Goal: Information Seeking & Learning: Find specific fact

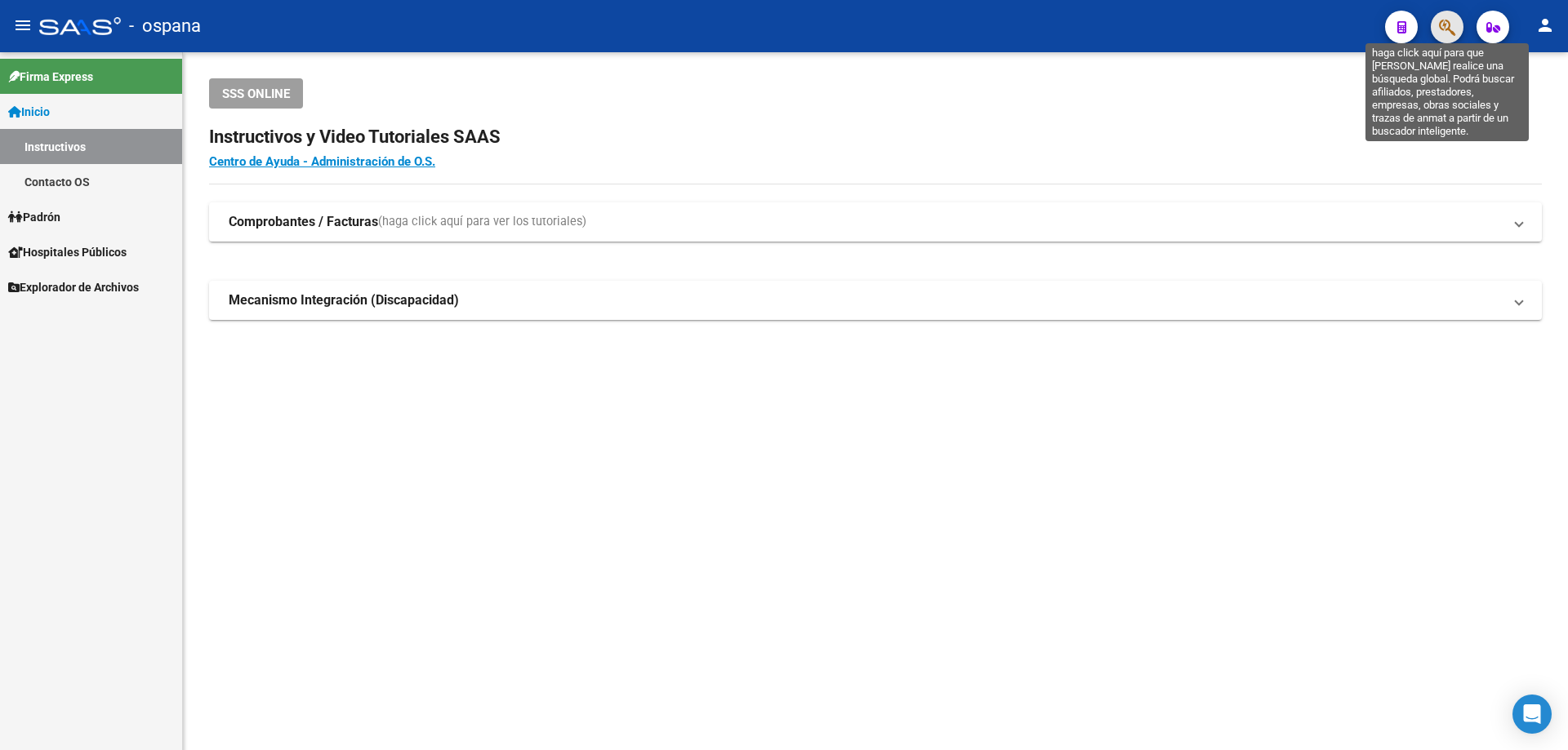
click at [1449, 24] on icon "button" at bounding box center [1447, 26] width 17 height 18
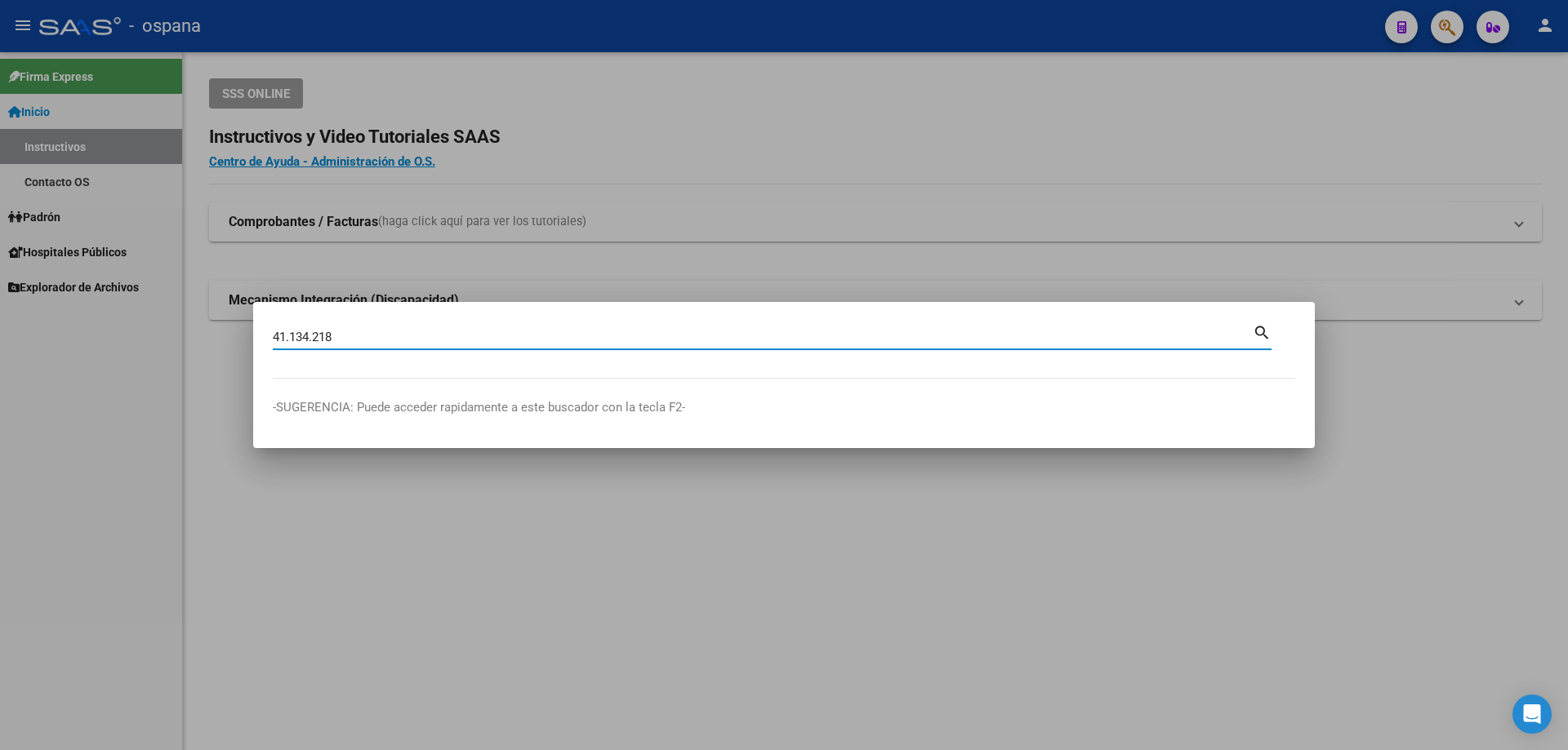
click at [290, 336] on input "41.134.218" at bounding box center [762, 337] width 980 height 15
click at [311, 332] on input "41134.218" at bounding box center [762, 337] width 980 height 15
type input "41134218"
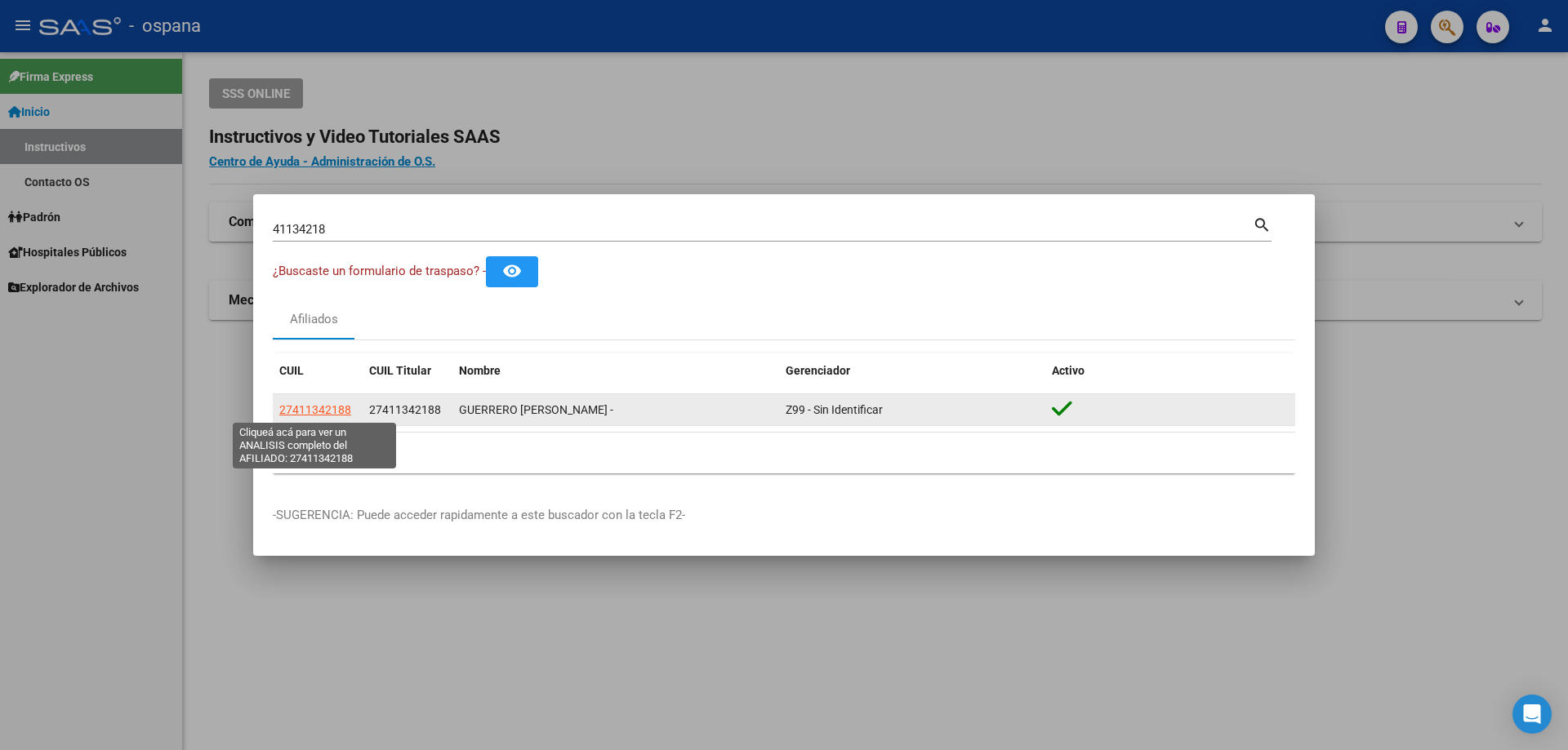
click at [318, 411] on span "27411342188" at bounding box center [316, 410] width 72 height 13
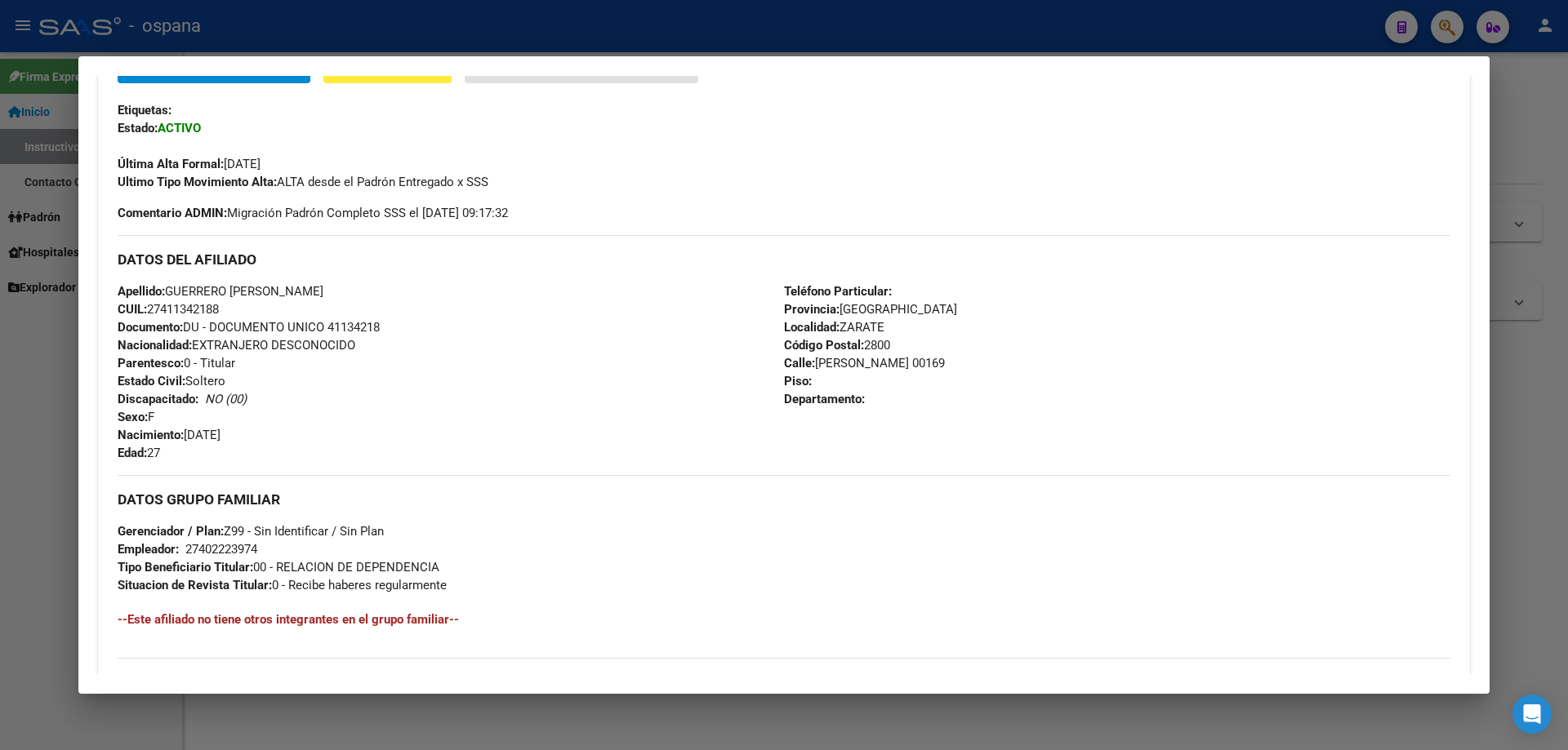
scroll to position [408, 0]
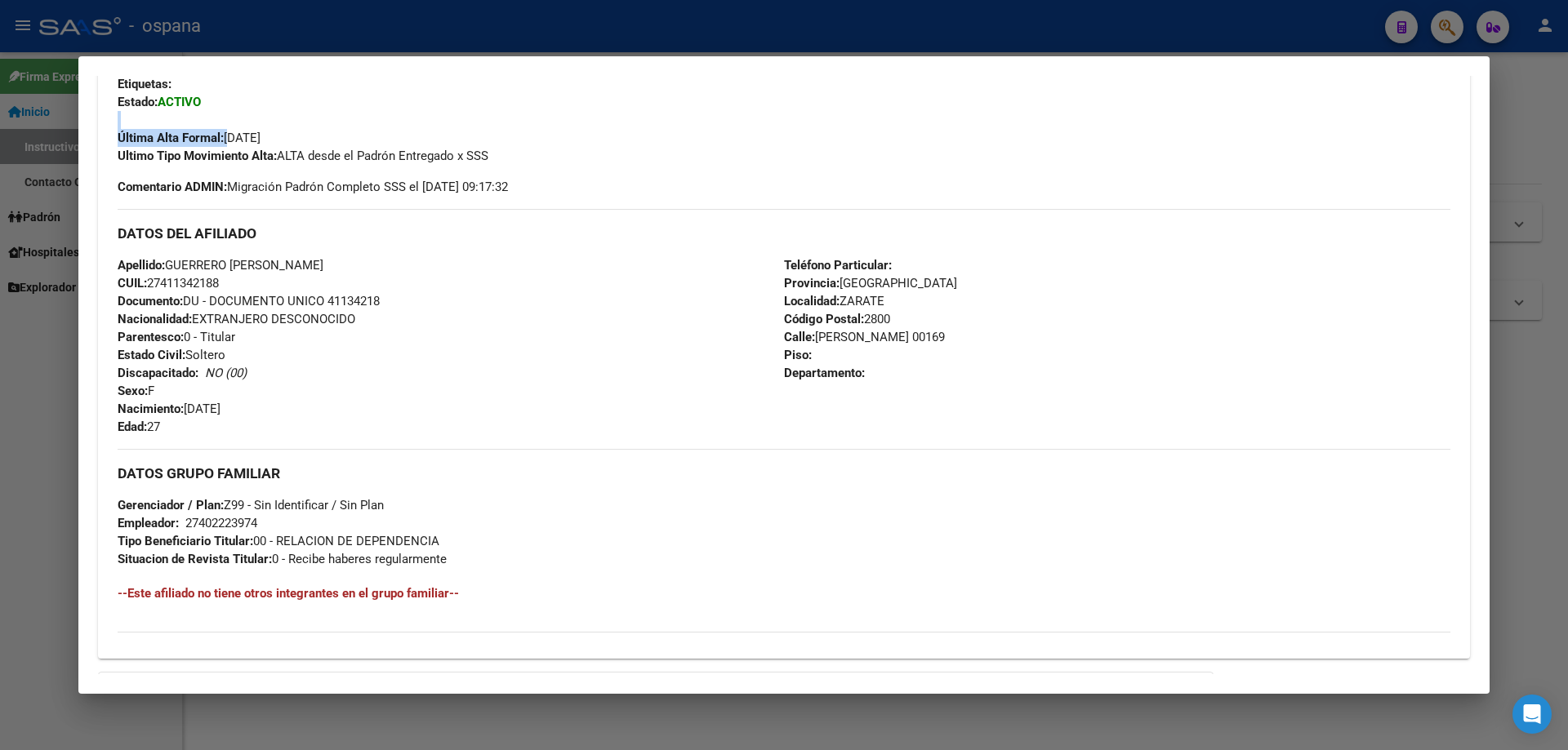
drag, startPoint x: 229, startPoint y: 142, endPoint x: 316, endPoint y: 124, distance: 88.8
click at [316, 124] on div "Última Alta Formal: [DATE]" at bounding box center [784, 128] width 1332 height 36
drag, startPoint x: 492, startPoint y: 351, endPoint x: 477, endPoint y: 440, distance: 90.3
click at [491, 350] on div "Apellido: GUERRERO [PERSON_NAME] CUIL: 27411342188 Documento: DU - DOCUMENTO UN…" at bounding box center [451, 346] width 667 height 179
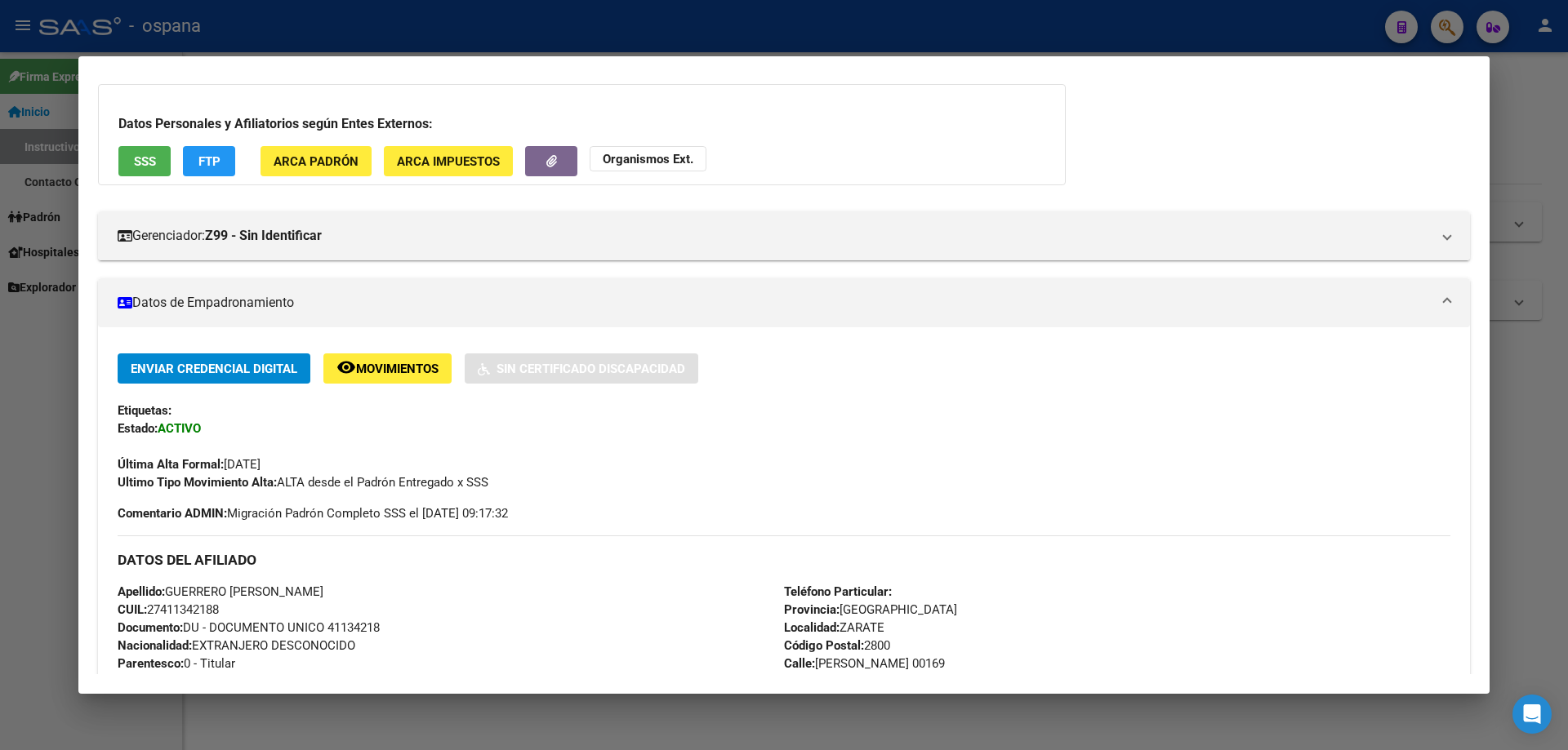
scroll to position [0, 0]
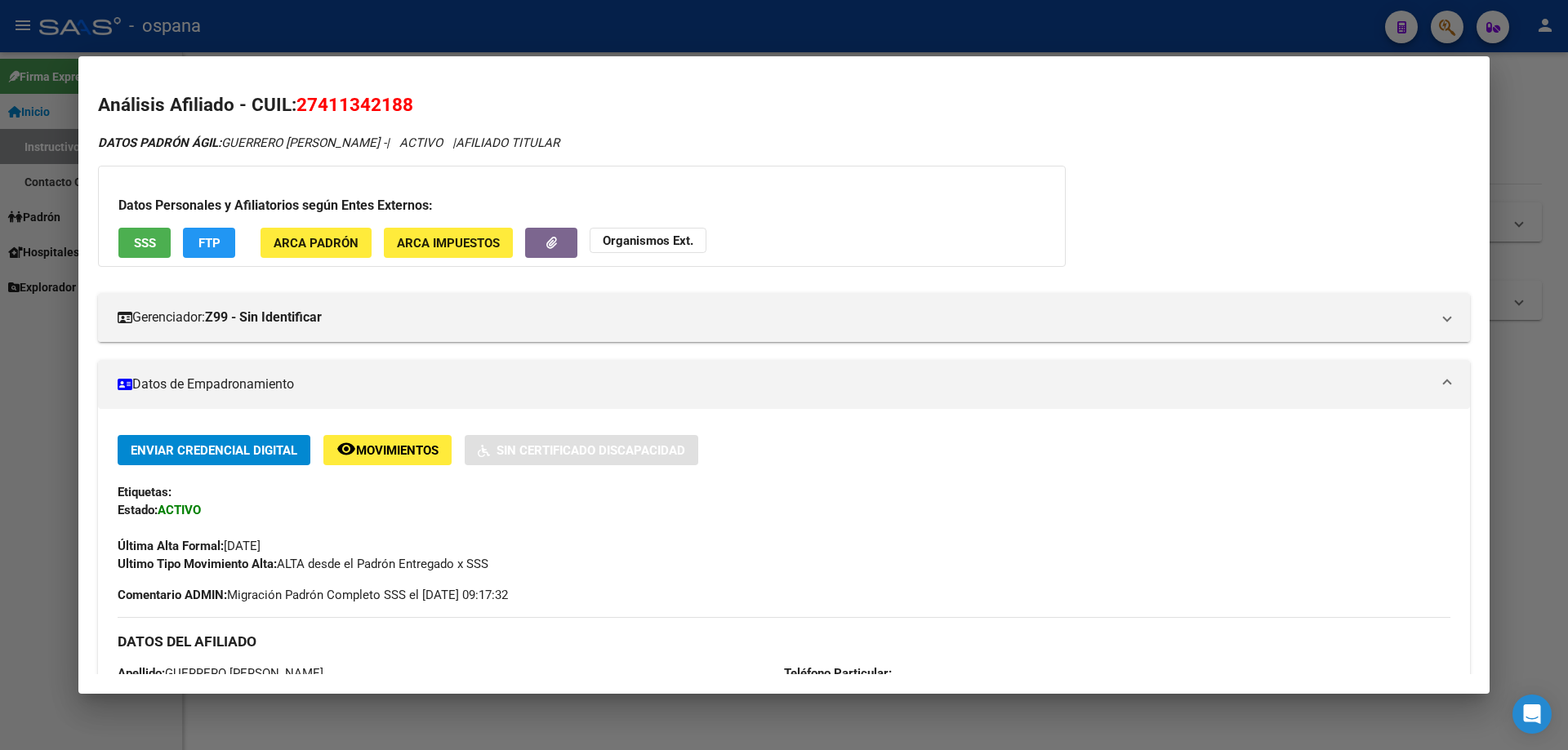
click at [4, 229] on div at bounding box center [784, 375] width 1568 height 750
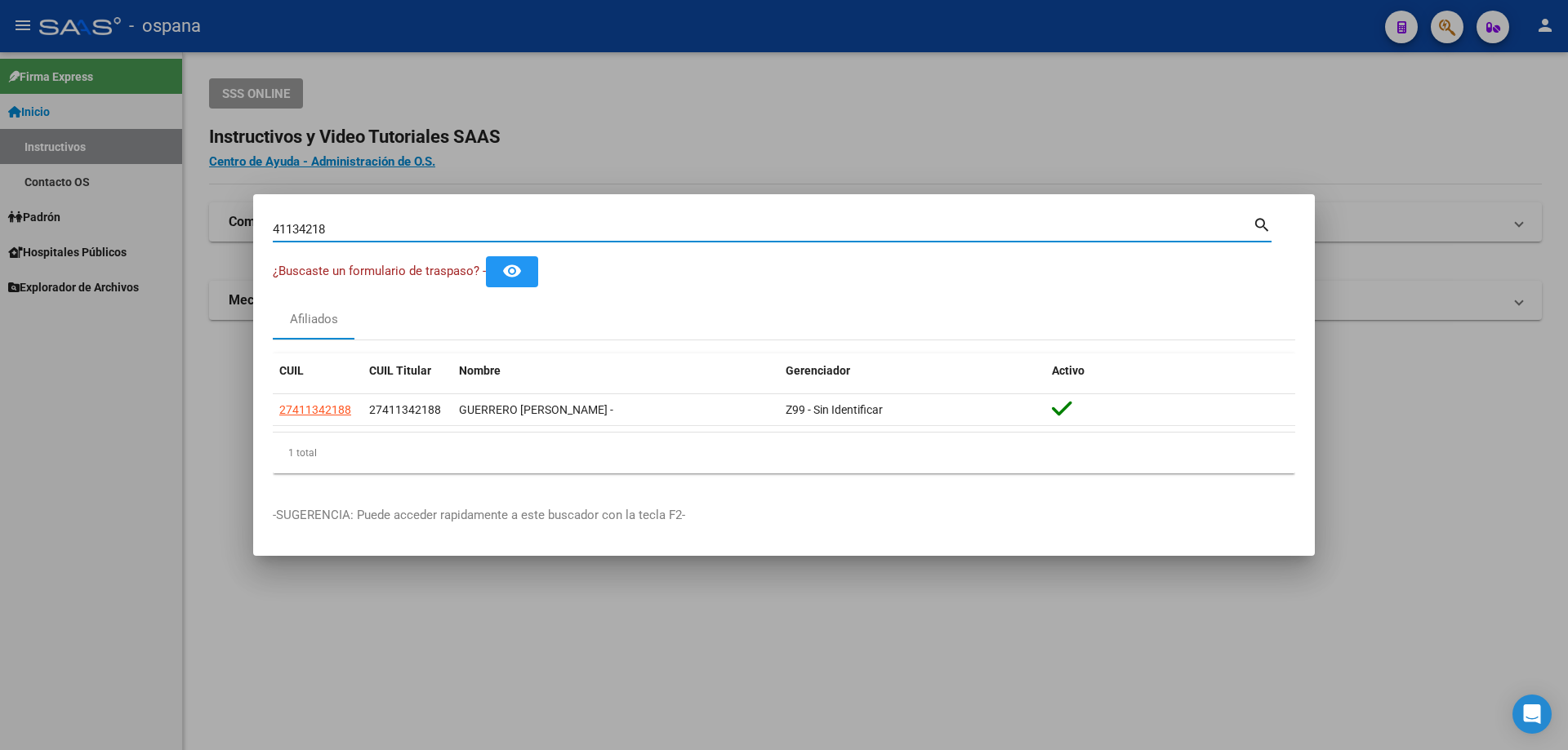
drag, startPoint x: 381, startPoint y: 230, endPoint x: 36, endPoint y: 213, distance: 345.4
click at [28, 218] on div "41134218 Buscar (apellido, dni, cuil, nro traspaso, cuit, obra social) search ¿…" at bounding box center [784, 375] width 1568 height 750
click at [348, 227] on input "41134218" at bounding box center [762, 229] width 980 height 15
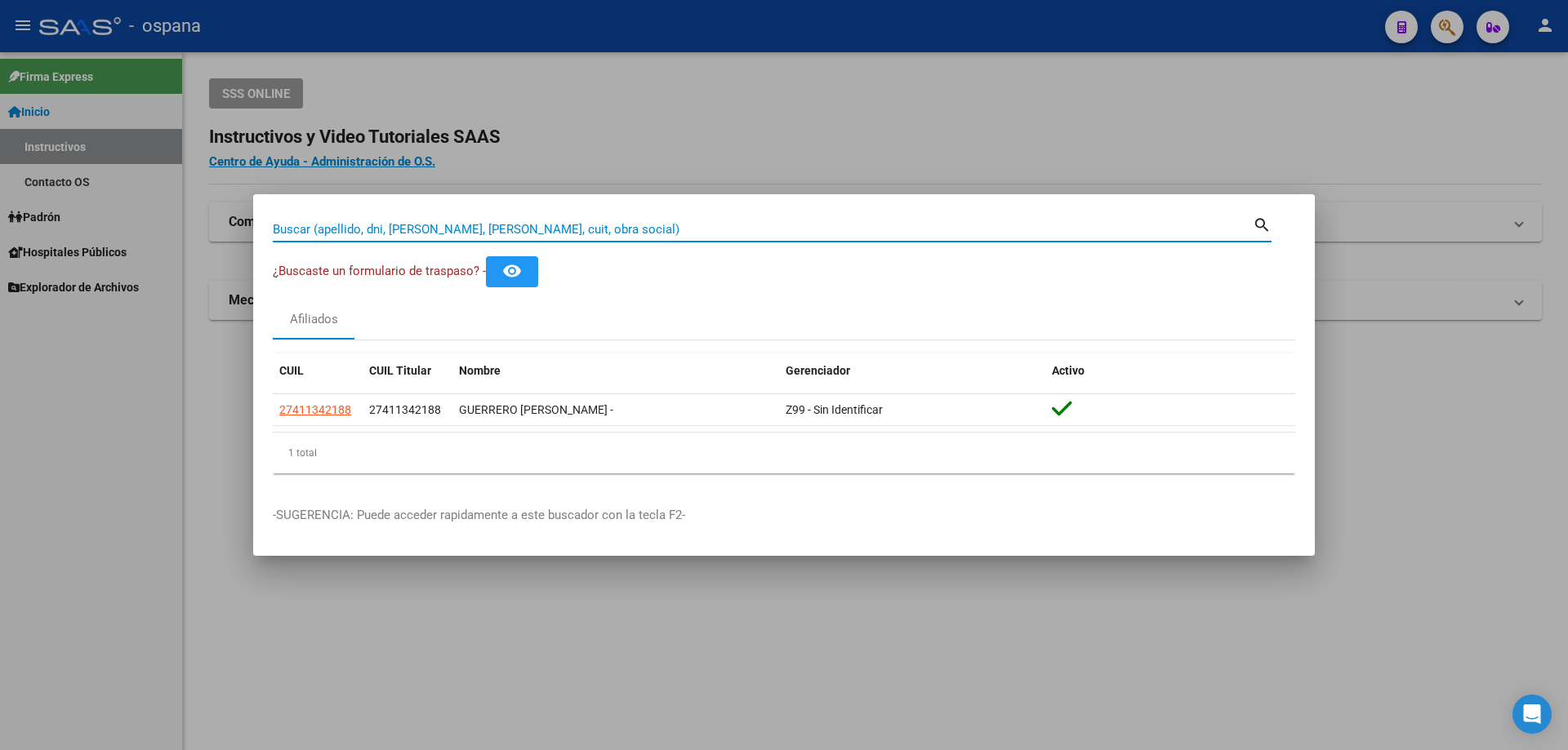
click at [376, 229] on input "Buscar (apellido, dni, [PERSON_NAME], [PERSON_NAME], cuit, obra social)" at bounding box center [762, 229] width 980 height 15
click at [375, 229] on input "Buscar (apellido, dni, [PERSON_NAME], [PERSON_NAME], cuit, obra social)" at bounding box center [762, 229] width 980 height 15
click at [714, 682] on div at bounding box center [784, 375] width 1568 height 750
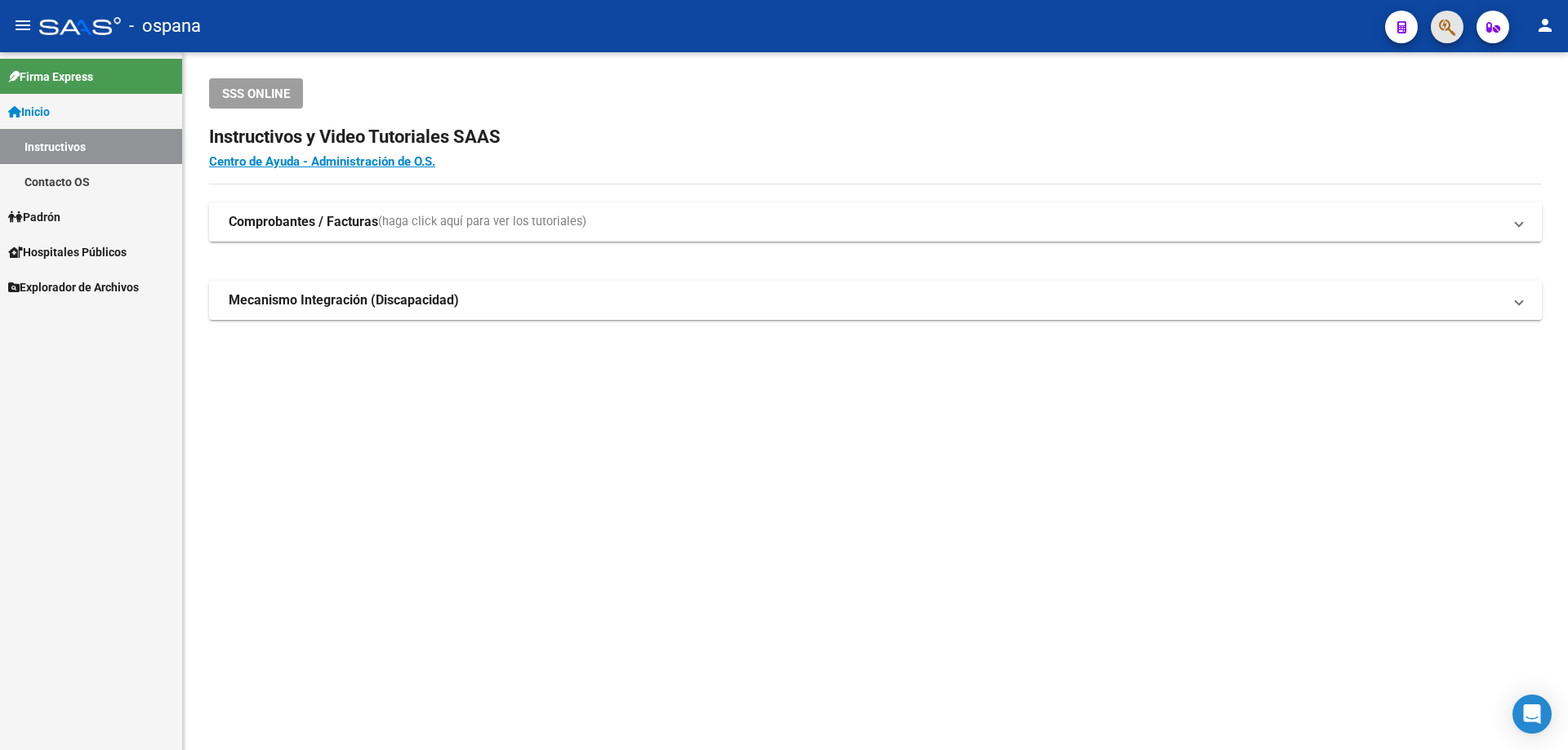
click at [1437, 32] on button "button" at bounding box center [1447, 26] width 33 height 33
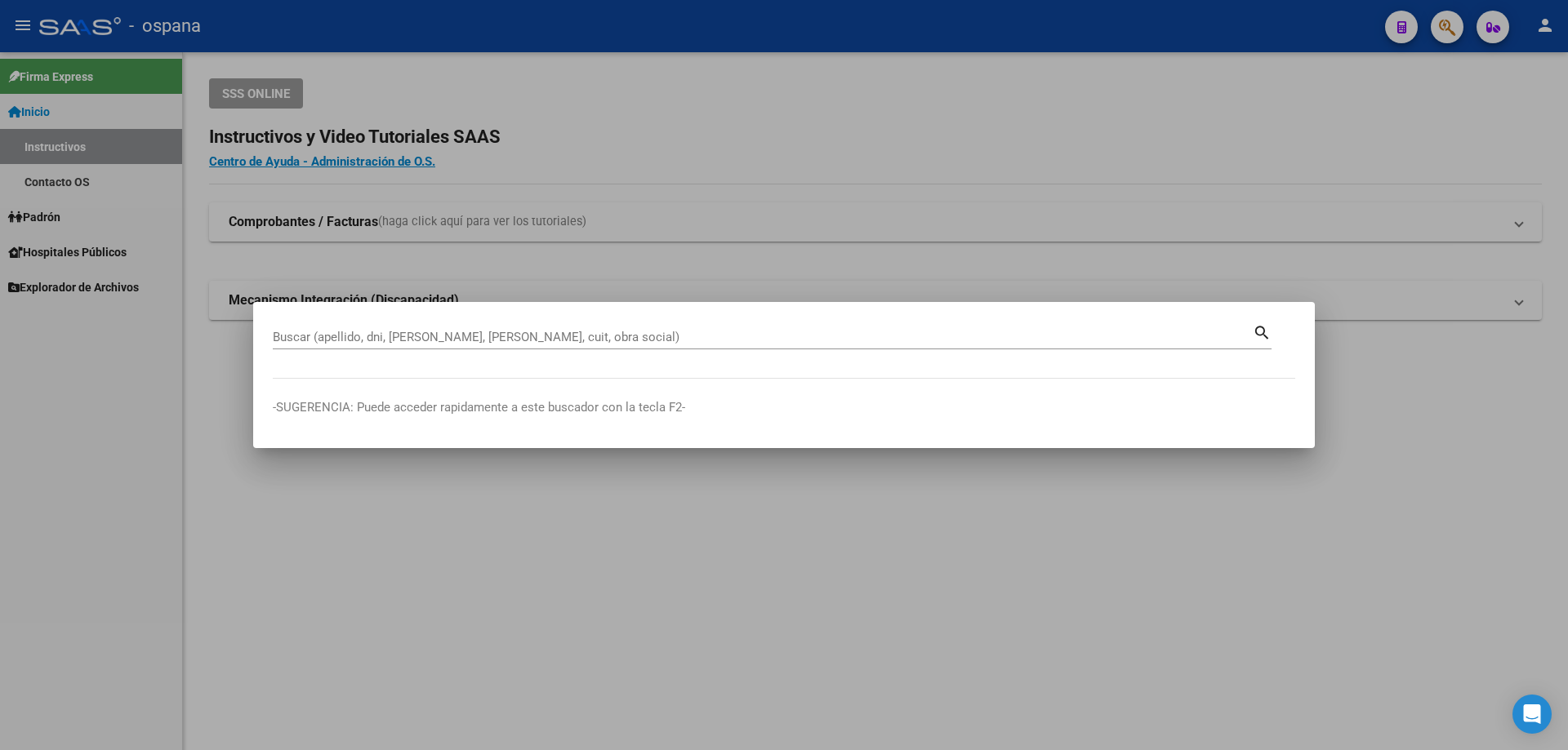
click at [1147, 214] on div at bounding box center [784, 375] width 1568 height 750
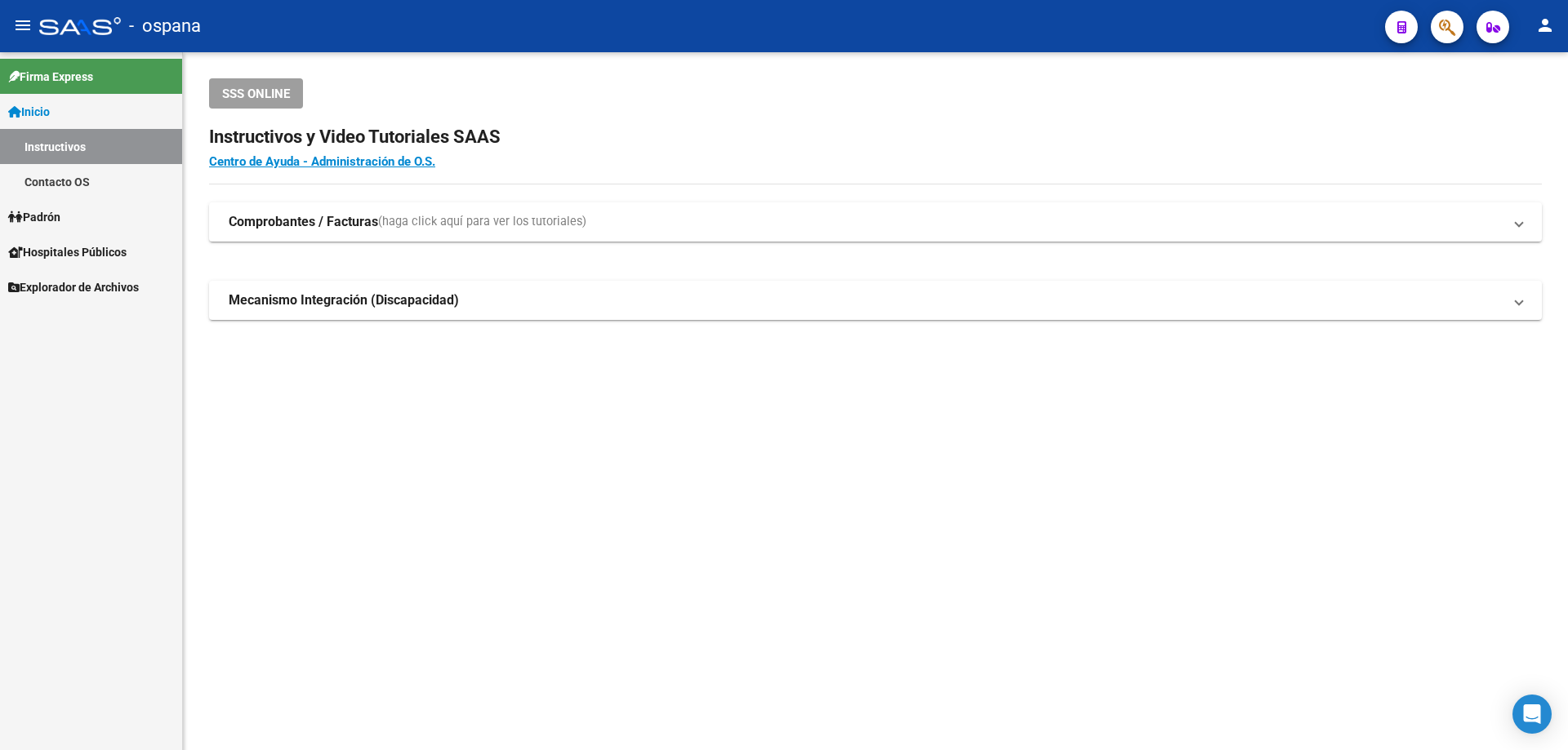
click at [1455, 29] on icon "button" at bounding box center [1447, 26] width 17 height 18
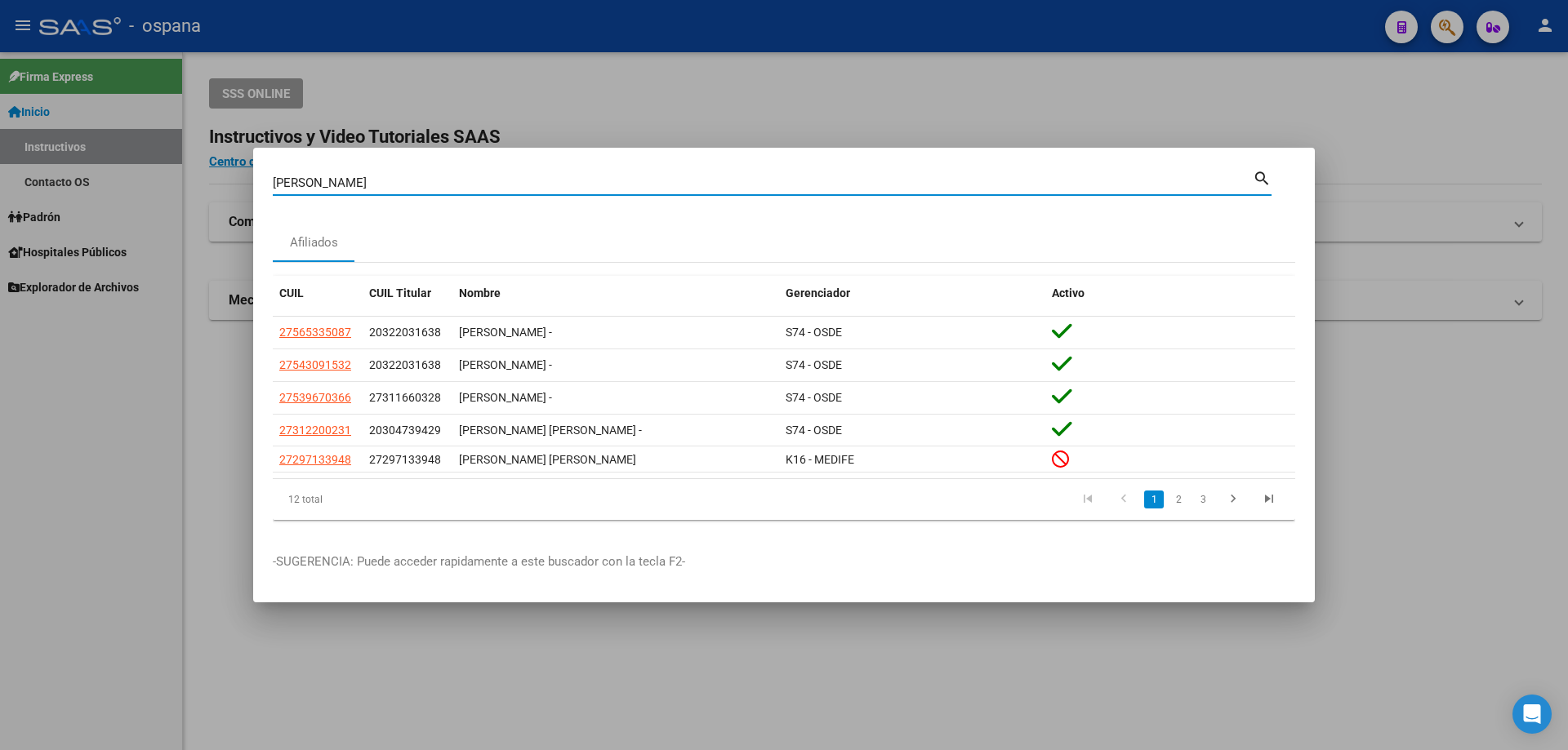
type input "[PERSON_NAME]"
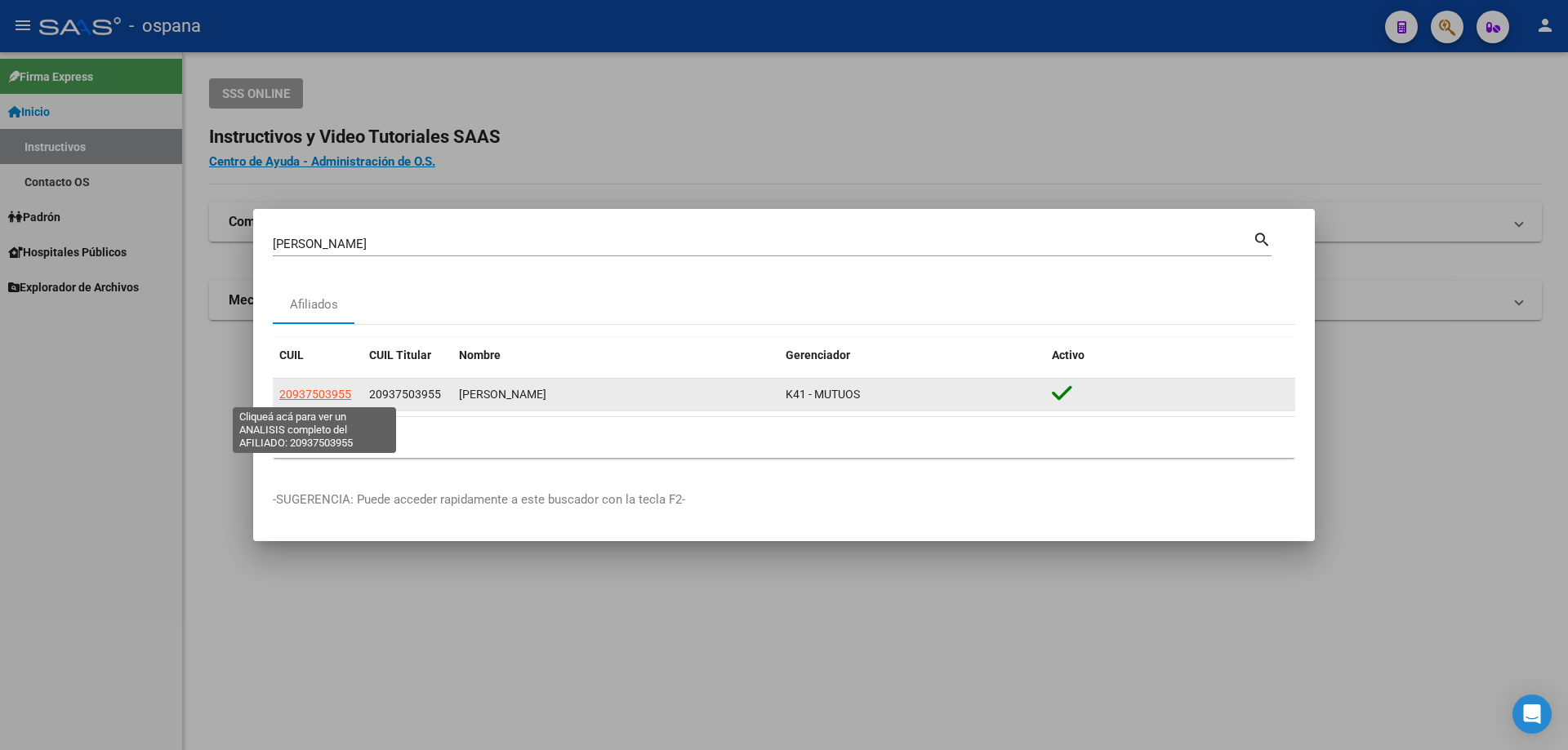
click at [328, 401] on span "20937503955" at bounding box center [316, 394] width 72 height 13
type textarea "20937503955"
